Goal: Check status

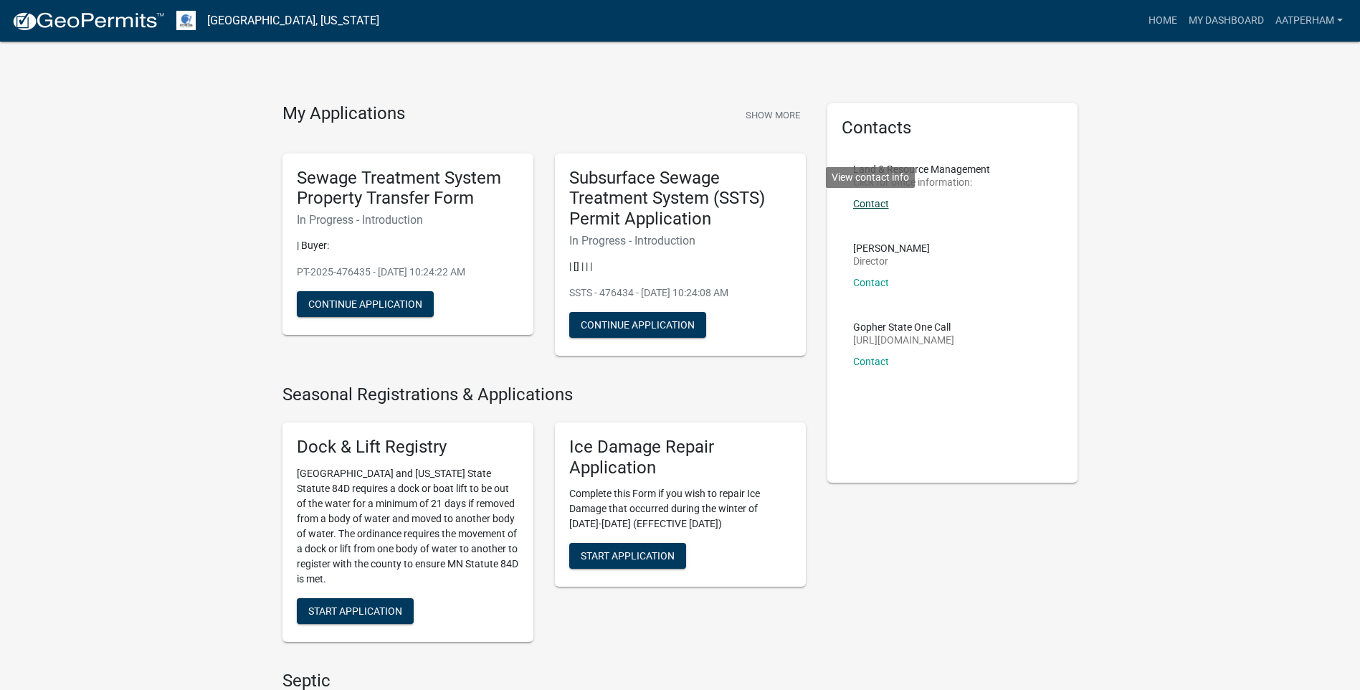
click at [876, 203] on link "Contact" at bounding box center [871, 203] width 36 height 11
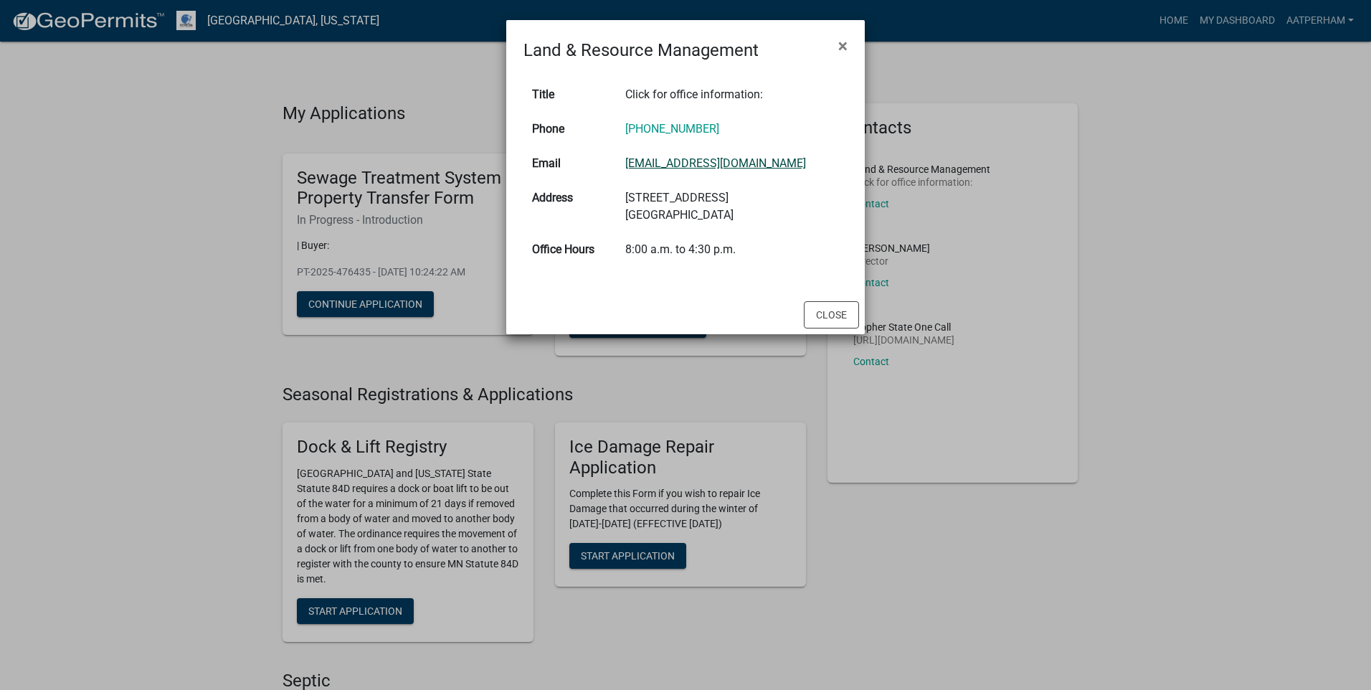
click at [686, 162] on link "[EMAIL_ADDRESS][DOMAIN_NAME]" at bounding box center [715, 163] width 181 height 14
drag, startPoint x: 833, startPoint y: 305, endPoint x: 787, endPoint y: 352, distance: 65.4
click at [833, 305] on button "Close" at bounding box center [831, 314] width 55 height 27
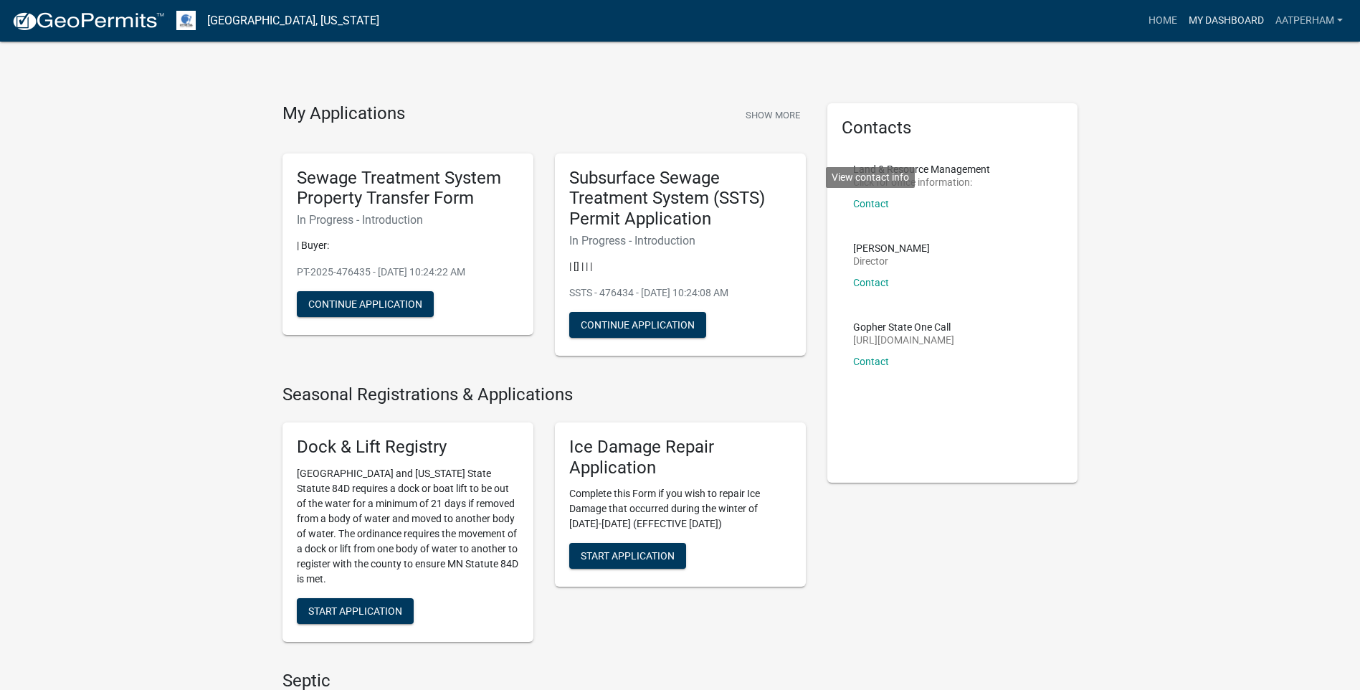
click at [1220, 22] on link "My Dashboard" at bounding box center [1226, 20] width 87 height 27
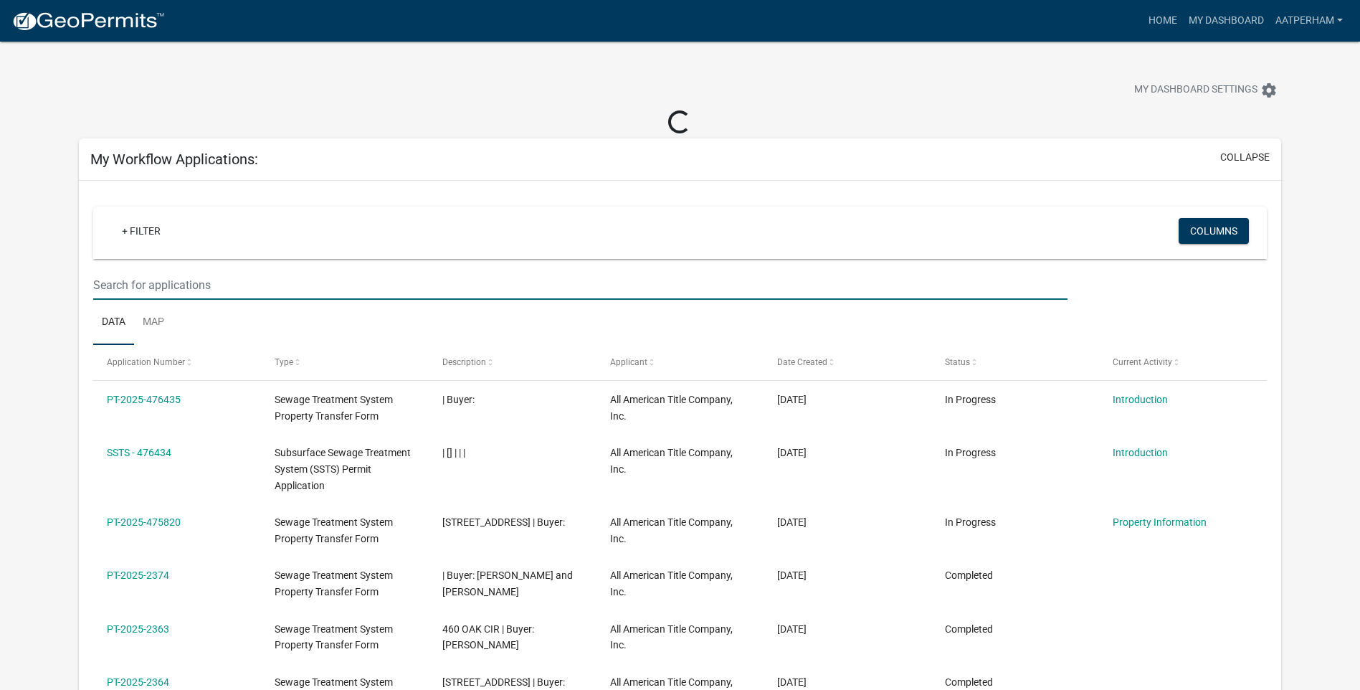
click at [169, 280] on input "text" at bounding box center [580, 284] width 975 height 29
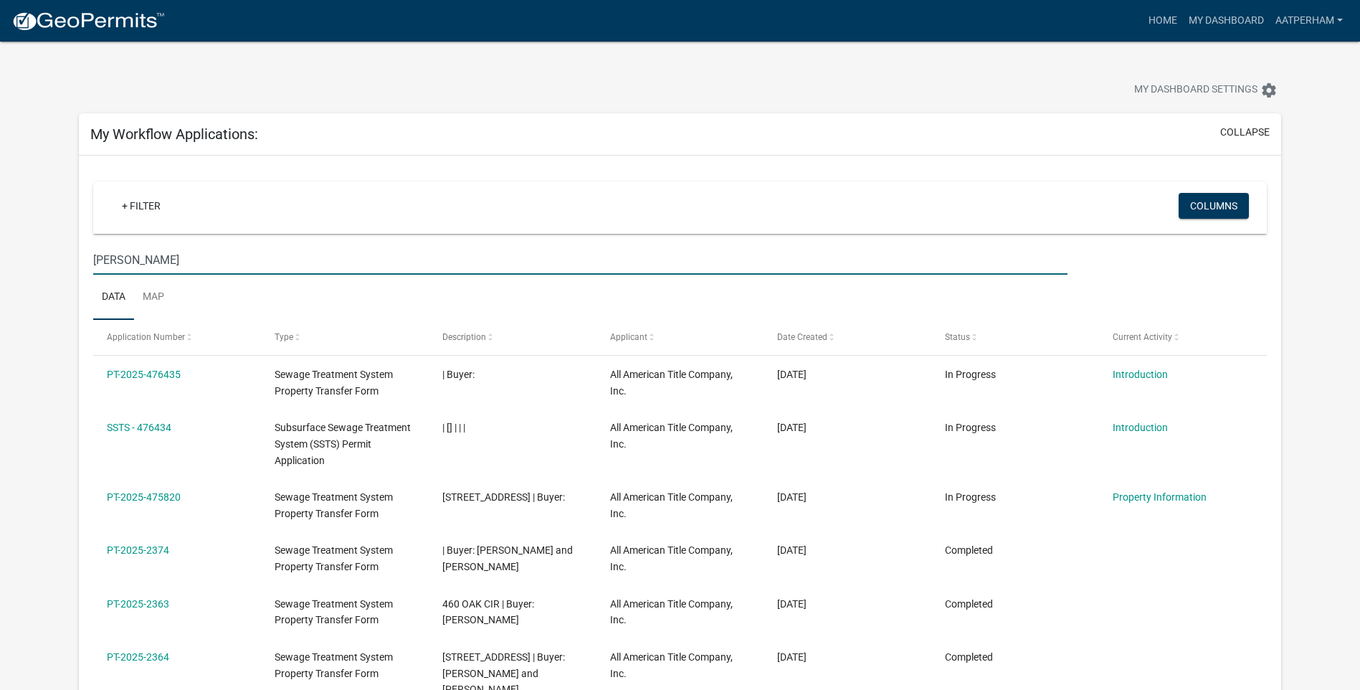
type input "[PERSON_NAME]"
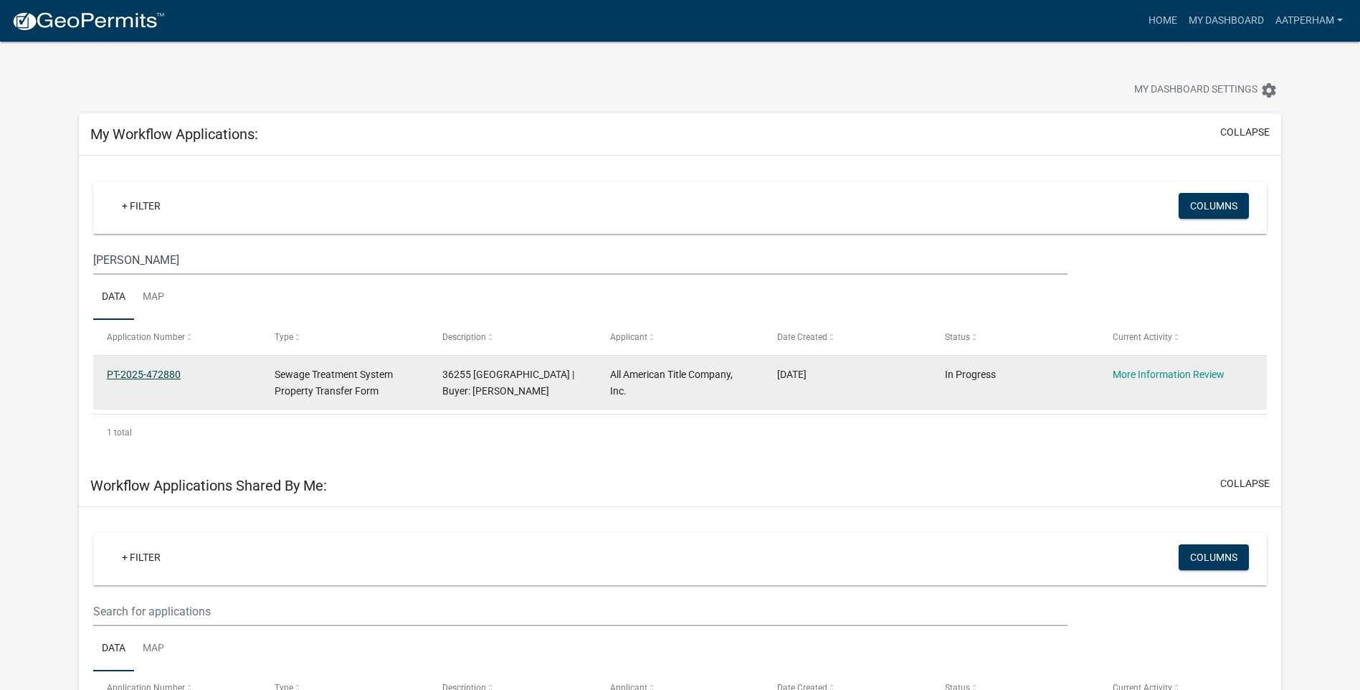
click at [175, 378] on link "PT-2025-472880" at bounding box center [144, 374] width 74 height 11
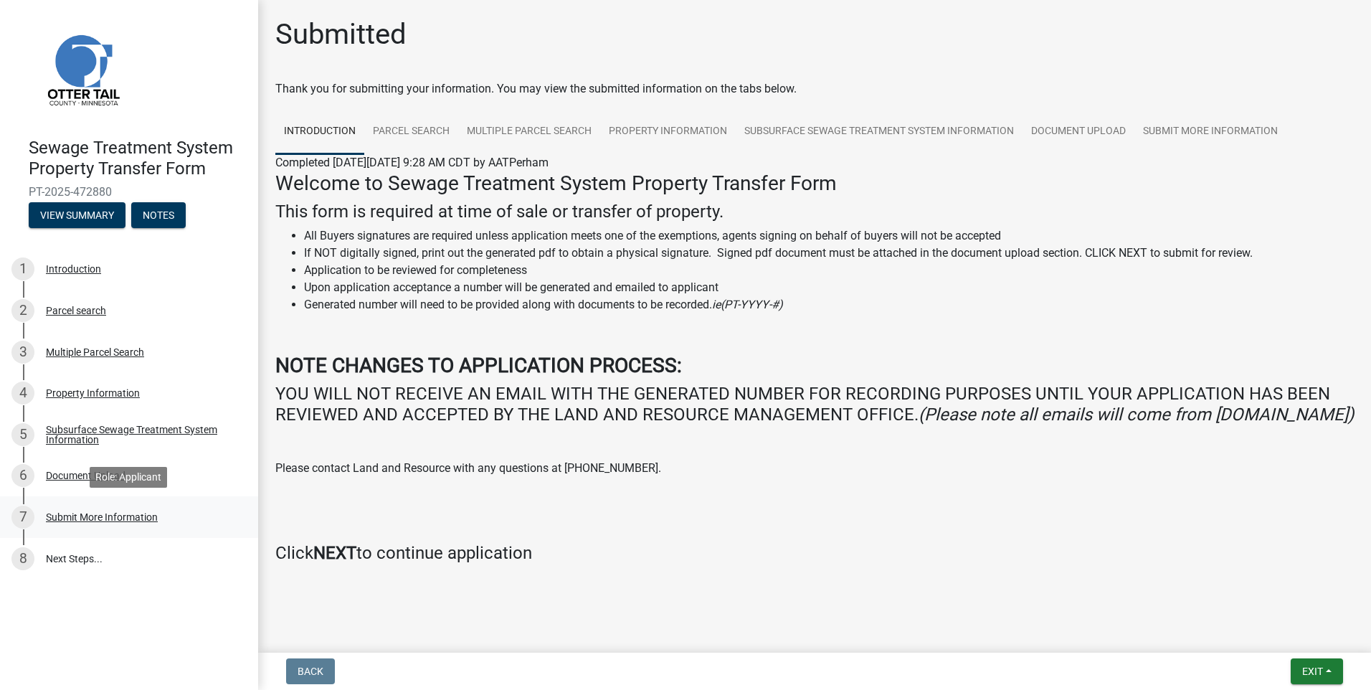
click at [72, 518] on div "Submit More Information" at bounding box center [102, 517] width 112 height 10
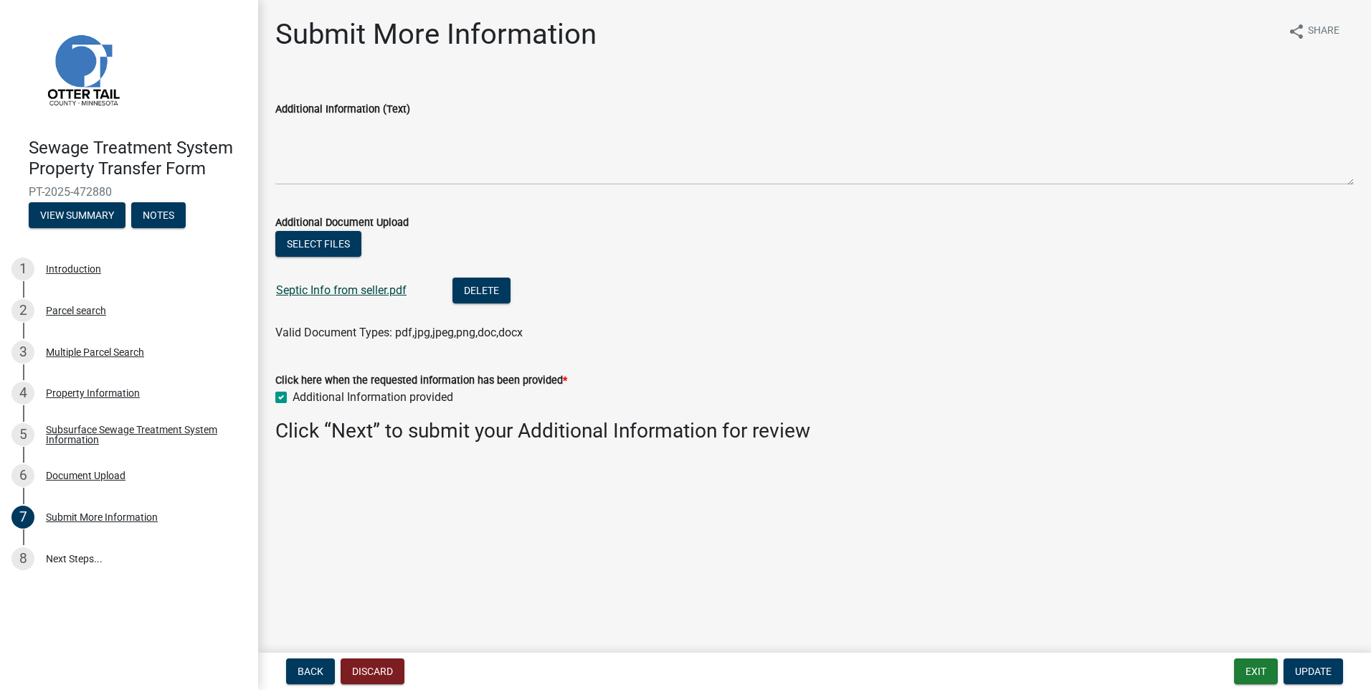
click at [356, 288] on link "Septic Info from seller.pdf" at bounding box center [341, 290] width 131 height 14
click at [57, 557] on link "8 Next Steps..." at bounding box center [129, 559] width 258 height 42
click at [33, 559] on div "8" at bounding box center [22, 558] width 23 height 23
click at [1238, 672] on button "Exit" at bounding box center [1256, 671] width 44 height 26
